Goal: Find specific page/section: Find specific page/section

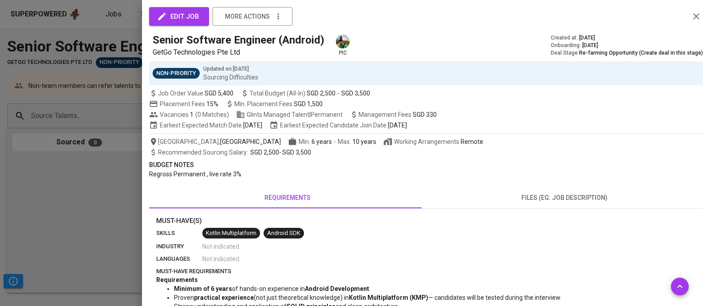
scroll to position [122, 0]
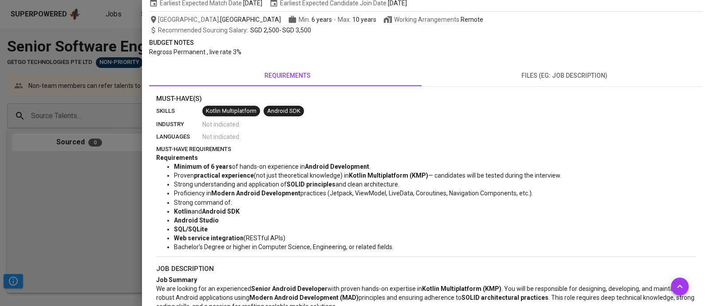
click at [562, 91] on div "edit job more actions Senior Software Engineer (Android) GetGo Technologies Pte…" at bounding box center [426, 237] width 554 height 697
click at [508, 28] on div "Recommended Sourcing Salary : SGD 2,500 - SGD 3,500" at bounding box center [426, 30] width 554 height 9
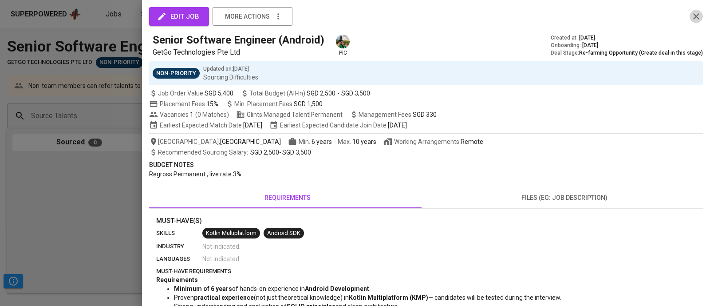
click at [694, 17] on icon "button" at bounding box center [697, 16] width 6 height 6
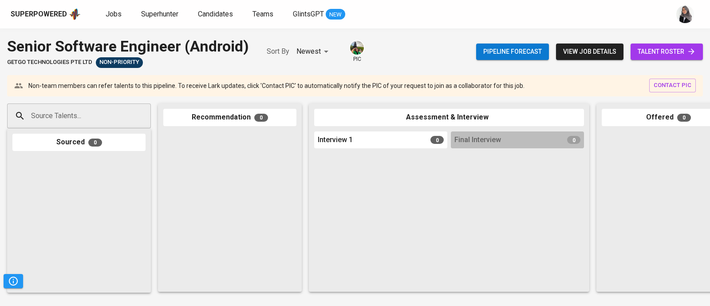
click at [498, 9] on div "Superpowered Jobs Superhunter Candidates Teams GlintsGPT NEW" at bounding box center [341, 14] width 661 height 13
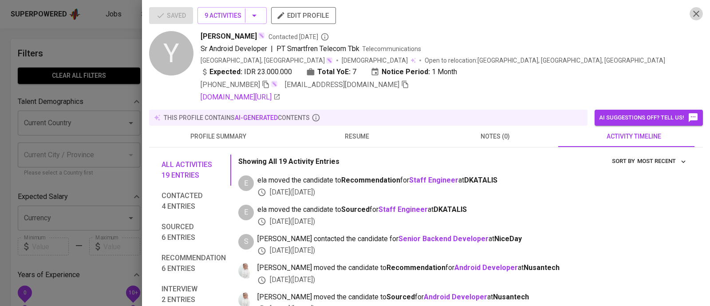
click at [691, 12] on icon "button" at bounding box center [696, 13] width 11 height 11
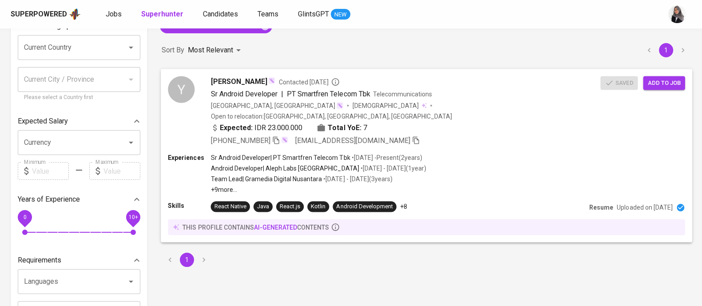
scroll to position [78, 0]
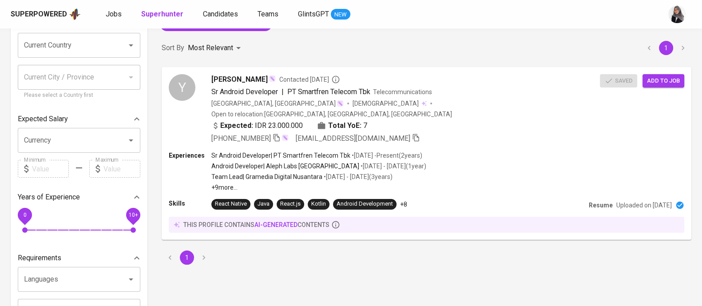
click at [482, 56] on div "Sort By Most Relevant MOST_RELEVANT 1" at bounding box center [426, 48] width 540 height 27
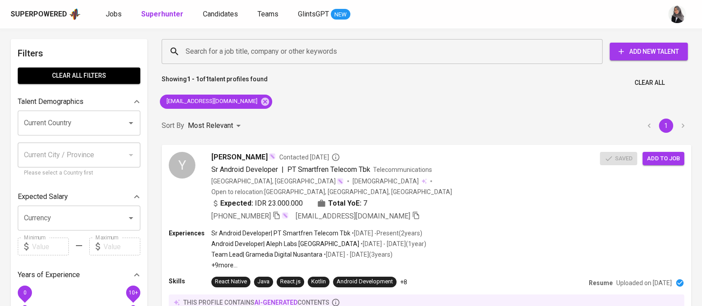
click at [485, 85] on div "Showing 1 - 1 of 1 talent profiles found Clear All" at bounding box center [426, 80] width 540 height 22
